Goal: Task Accomplishment & Management: Use online tool/utility

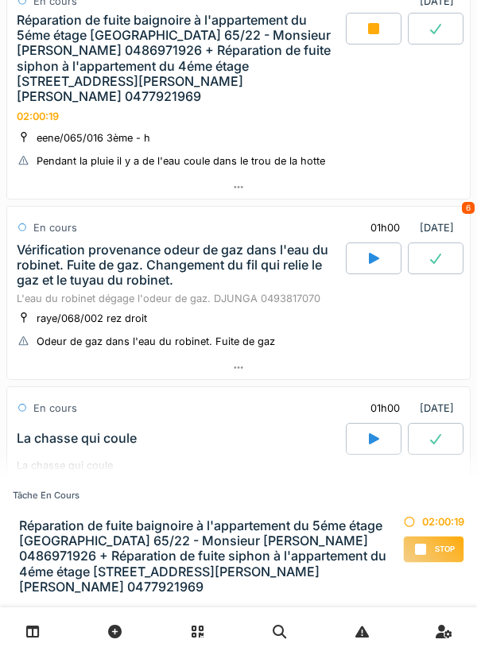
scroll to position [889, 0]
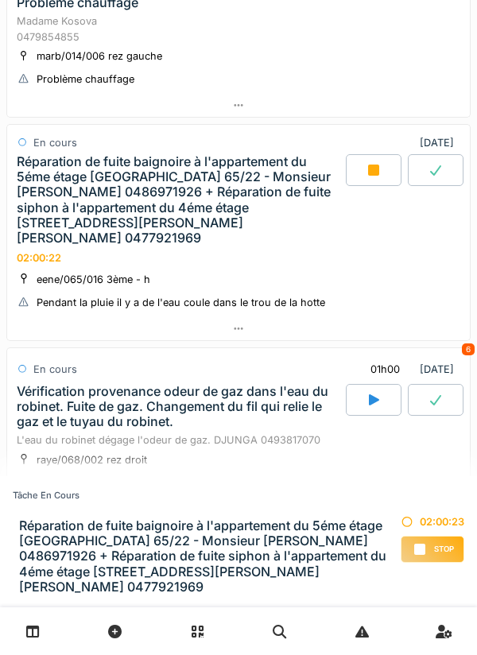
click at [386, 176] on div at bounding box center [374, 170] width 56 height 32
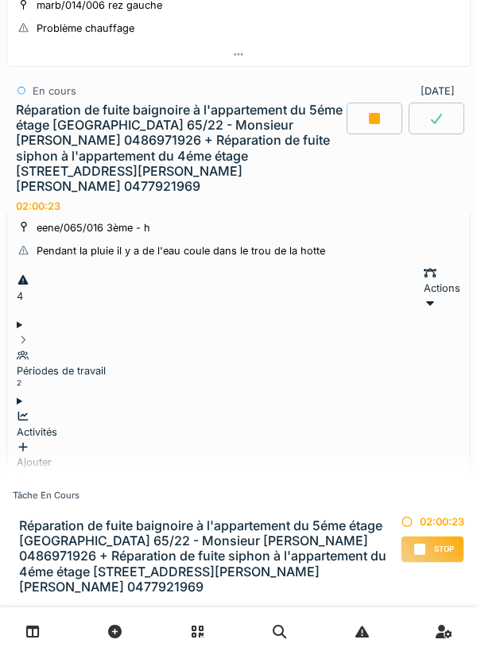
scroll to position [719, 0]
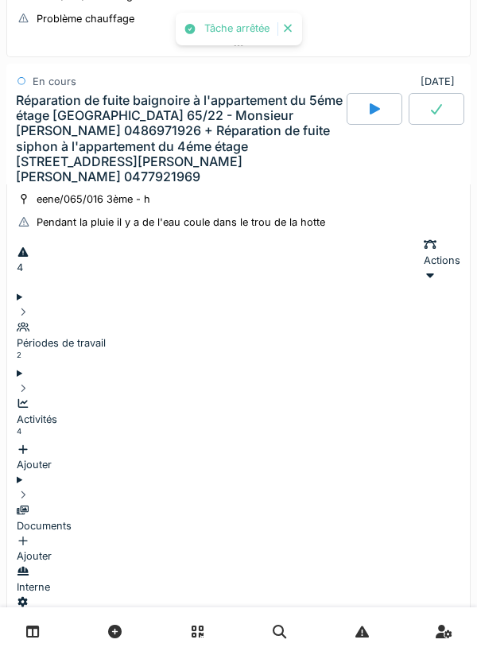
click at [354, 396] on div "Activités 4" at bounding box center [239, 419] width 444 height 46
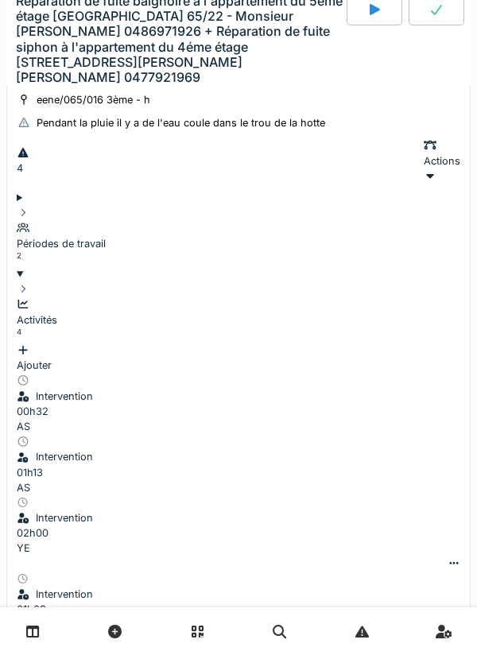
scroll to position [820, 0]
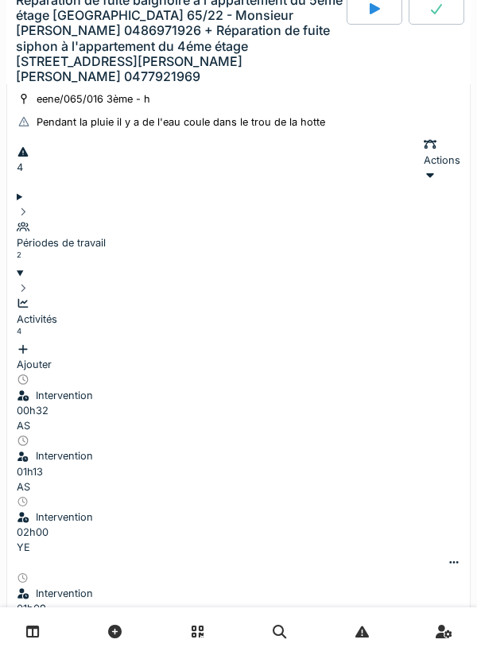
click at [448, 557] on icon at bounding box center [454, 562] width 13 height 10
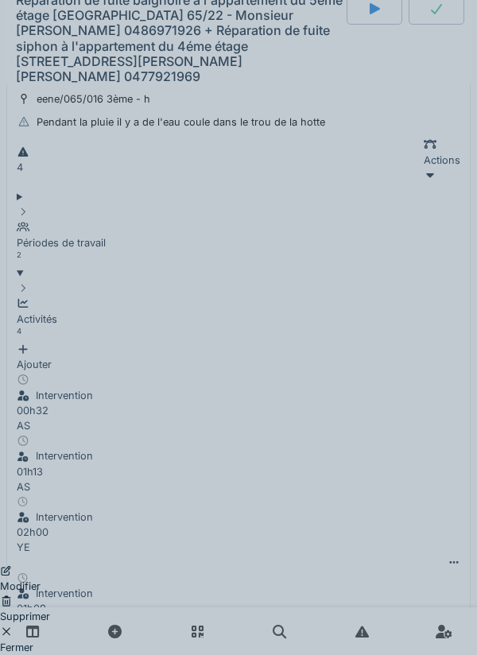
click at [50, 594] on div "Supprimer" at bounding box center [25, 609] width 50 height 30
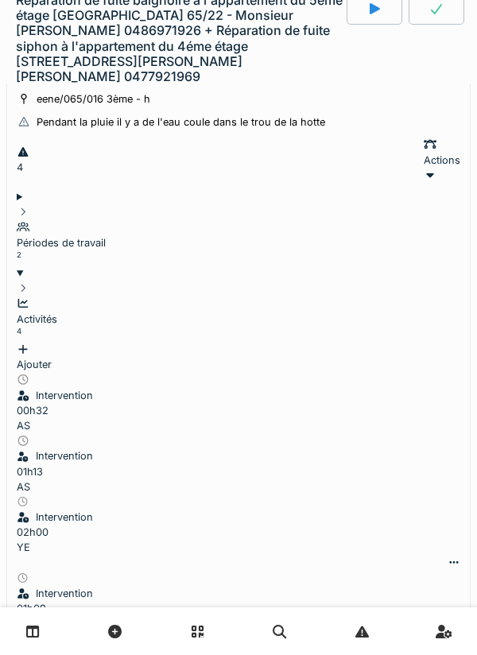
click at [419, 342] on div "Ajouter" at bounding box center [239, 357] width 444 height 30
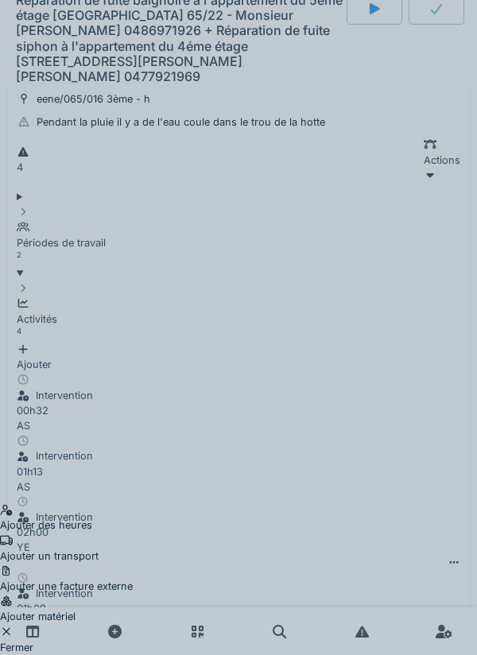
click at [133, 502] on div "Ajouter des heures" at bounding box center [66, 517] width 133 height 30
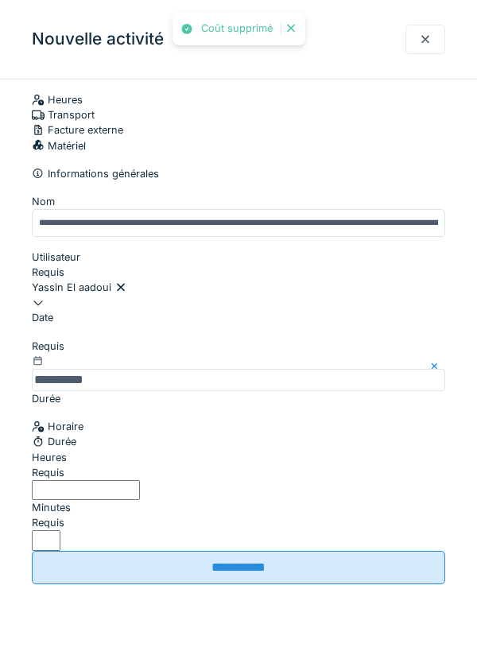
click at [75, 551] on input "**********" at bounding box center [238, 567] width 413 height 33
click at [60, 465] on label "Heures" at bounding box center [49, 457] width 35 height 15
click at [60, 498] on input "Heures" at bounding box center [86, 490] width 108 height 20
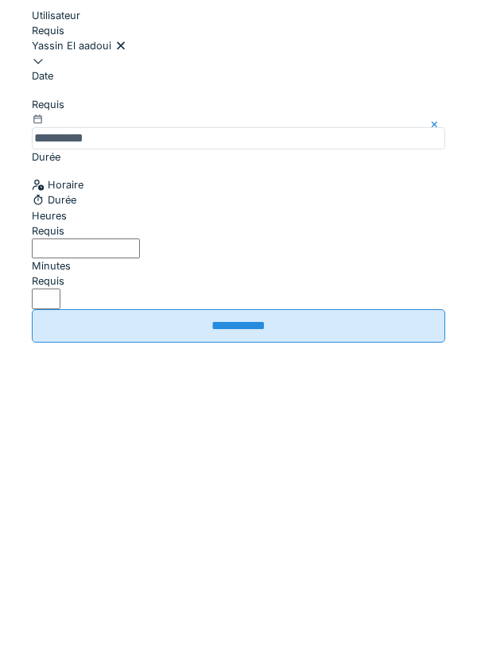
type input "*"
click at [60, 530] on input "*" at bounding box center [46, 540] width 29 height 20
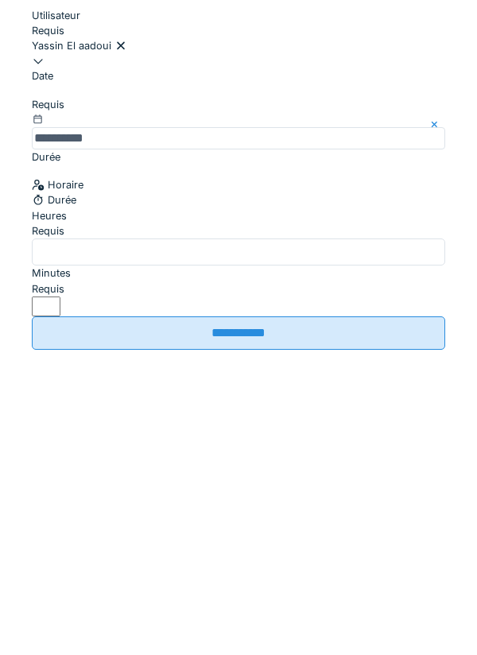
type input "**"
click at [391, 558] on input "**********" at bounding box center [238, 574] width 413 height 33
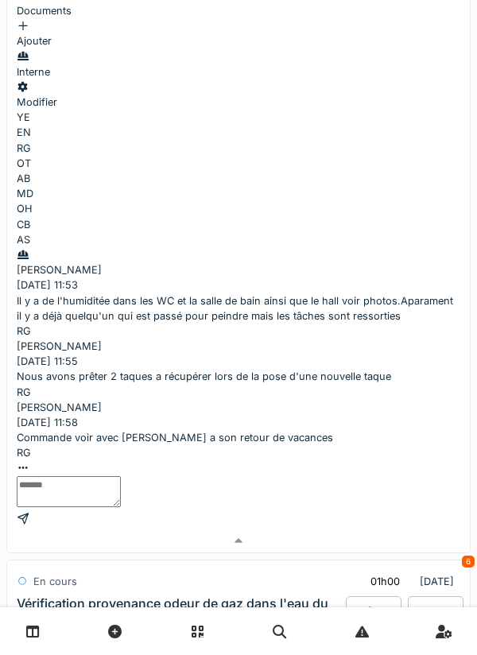
click at [388, 529] on div at bounding box center [238, 540] width 463 height 23
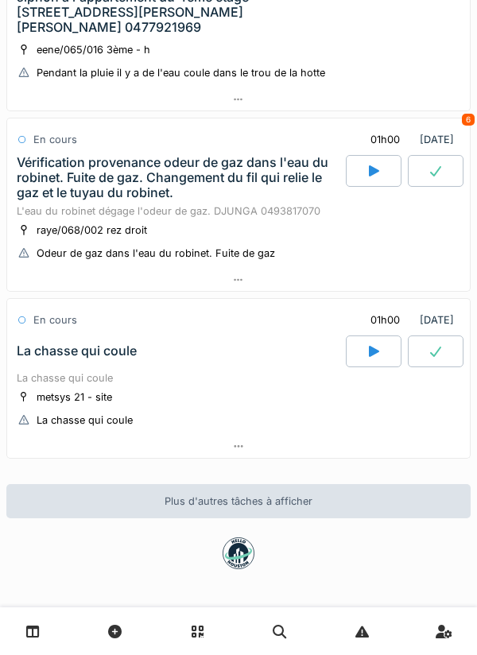
click at [367, 445] on div at bounding box center [238, 446] width 463 height 23
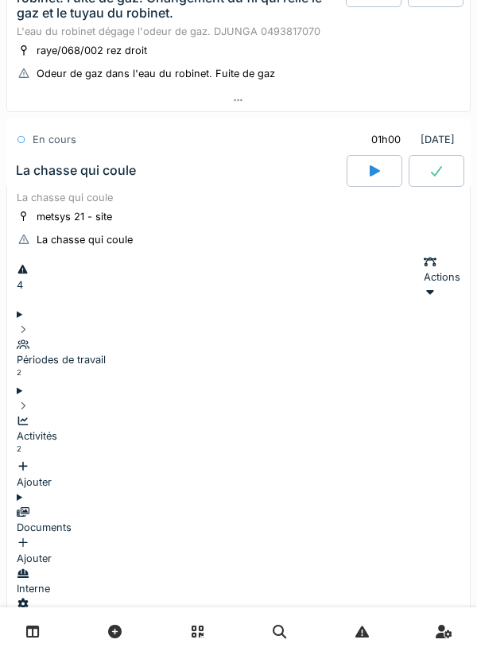
scroll to position [1105, 0]
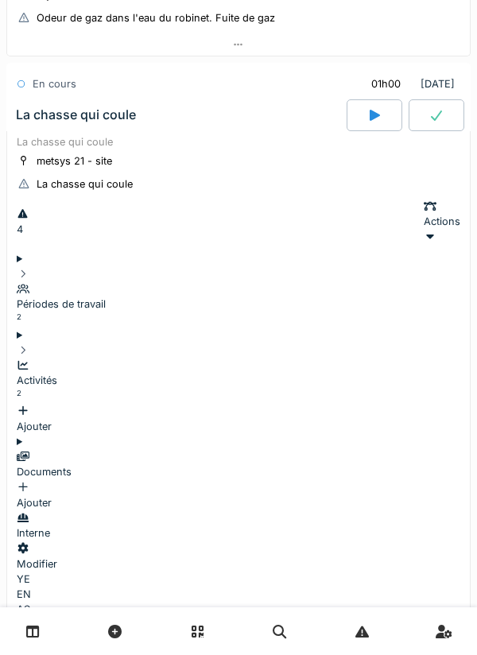
click at [336, 358] on div "Activités 2" at bounding box center [239, 381] width 444 height 46
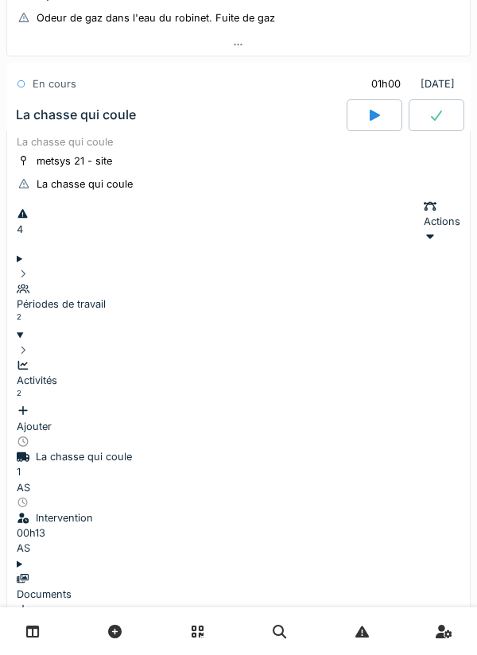
click at [402, 404] on div "Ajouter" at bounding box center [239, 419] width 444 height 30
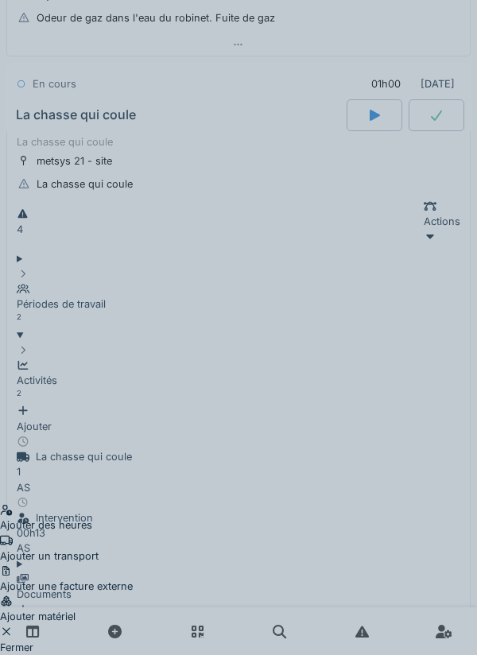
click at [133, 502] on div "Ajouter des heures" at bounding box center [66, 517] width 133 height 30
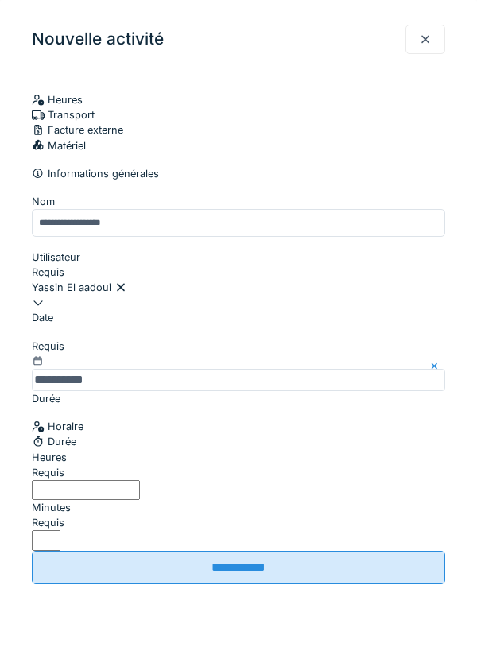
click at [71, 502] on label "Minutes" at bounding box center [51, 507] width 39 height 15
click at [60, 530] on input "*" at bounding box center [46, 540] width 29 height 20
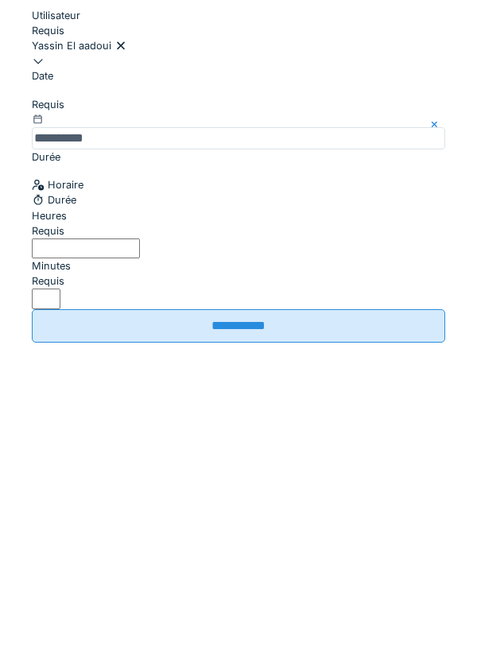
type input "**"
click at [140, 500] on input "Heures" at bounding box center [86, 490] width 108 height 20
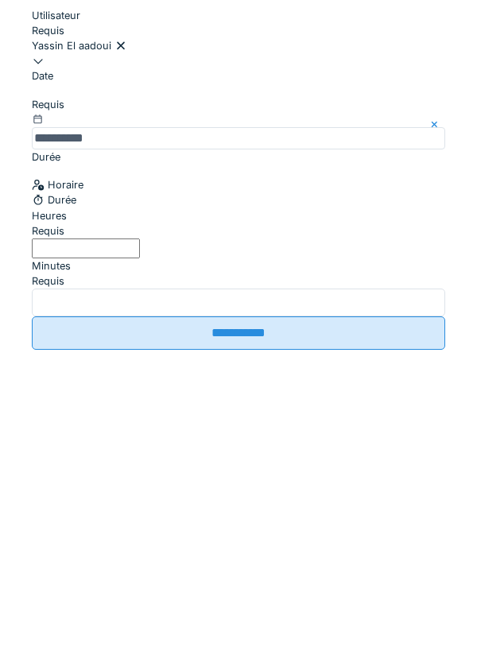
type input "**"
click at [370, 558] on input "**********" at bounding box center [238, 574] width 413 height 33
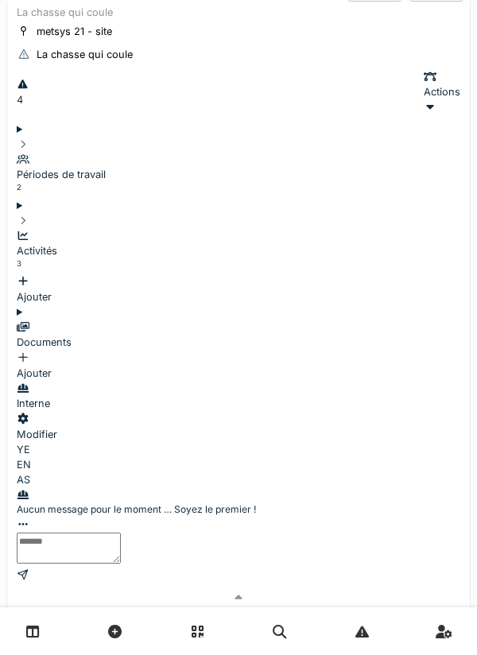
click at [386, 586] on div at bounding box center [238, 597] width 463 height 23
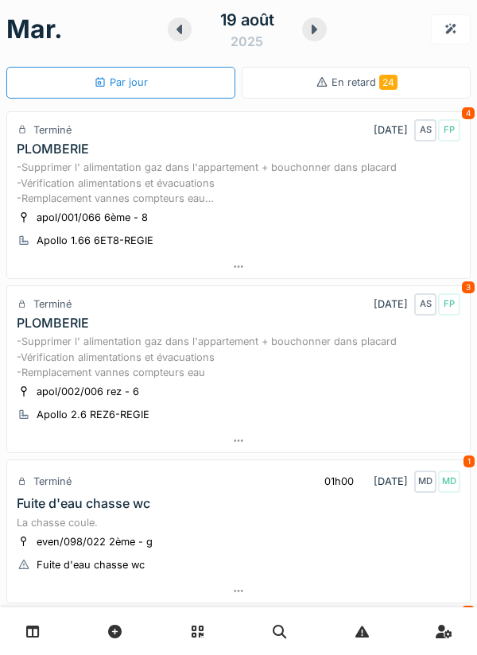
scroll to position [0, 0]
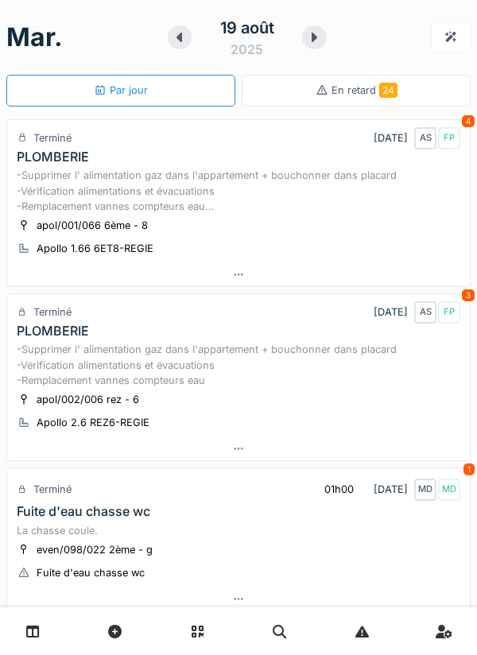
click at [304, 45] on div at bounding box center [314, 37] width 24 height 24
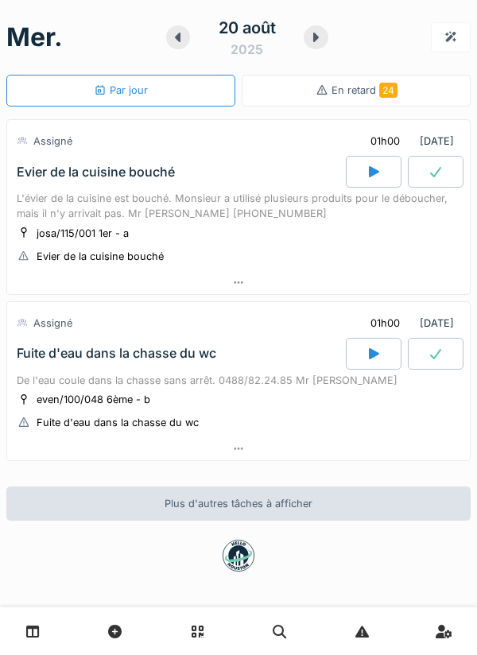
scroll to position [2, 0]
